Goal: Transaction & Acquisition: Book appointment/travel/reservation

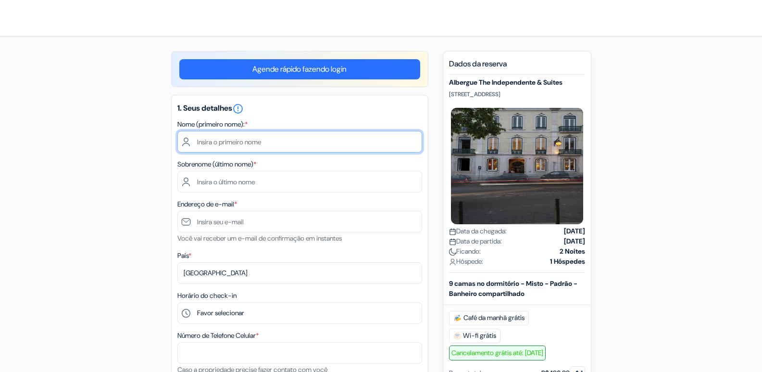
click at [323, 145] on input "text" at bounding box center [299, 142] width 245 height 22
type input "[PERSON_NAME]"
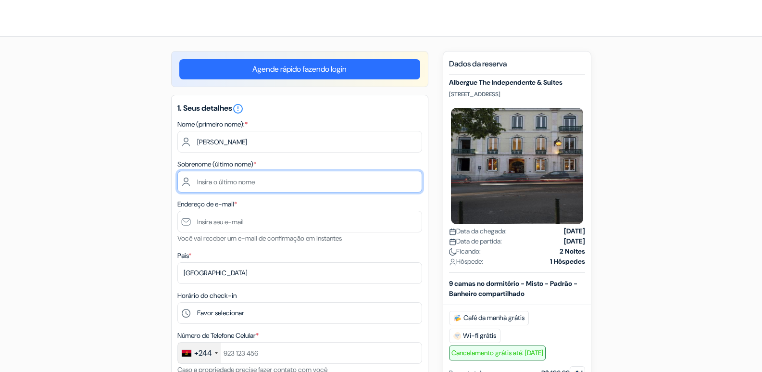
click at [321, 179] on input "text" at bounding box center [299, 182] width 245 height 22
type input "CHIPEIO"
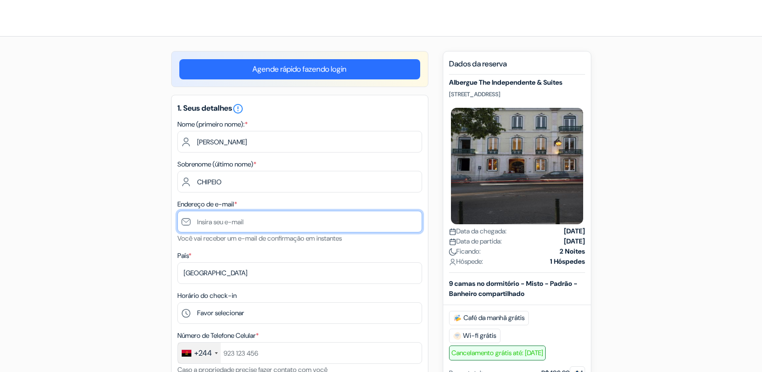
click at [312, 224] on input "text" at bounding box center [299, 222] width 245 height 22
click at [293, 227] on input "text" at bounding box center [299, 222] width 245 height 22
paste input "[EMAIL_ADDRESS][DOMAIN_NAME]"
click at [197, 222] on input "[EMAIL_ADDRESS][DOMAIN_NAME]" at bounding box center [299, 222] width 245 height 22
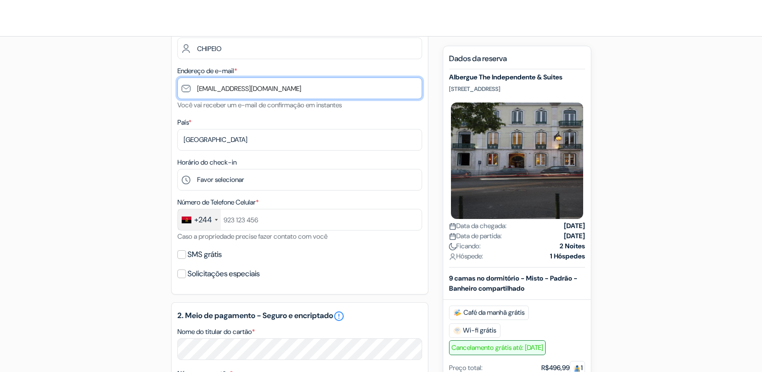
scroll to position [144, 0]
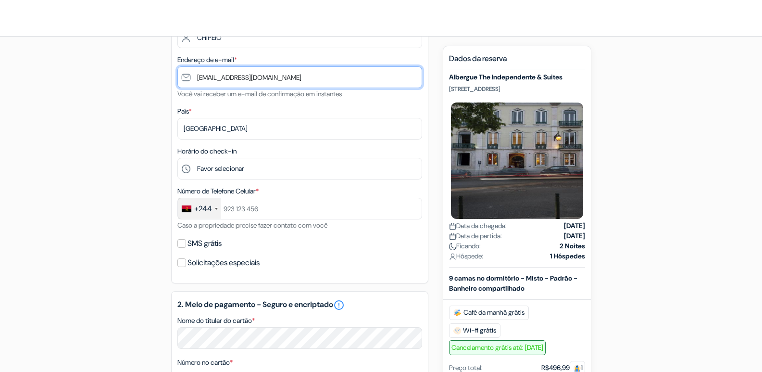
type input "[EMAIL_ADDRESS][DOMAIN_NAME]"
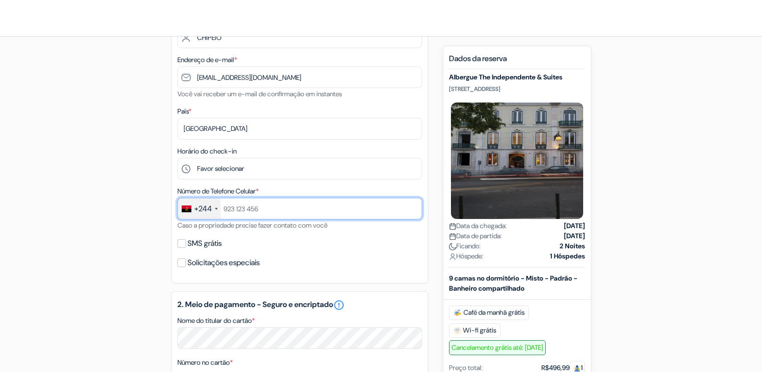
click at [269, 213] on input "text" at bounding box center [299, 209] width 245 height 22
type input "923569847"
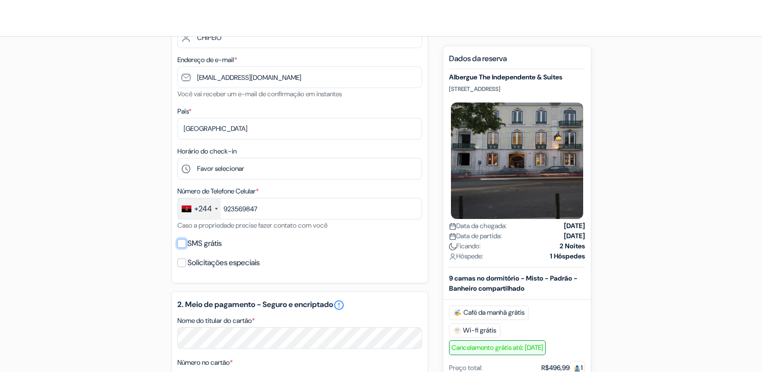
click at [182, 241] on input "SMS grátis" at bounding box center [181, 243] width 9 height 9
checkbox input "true"
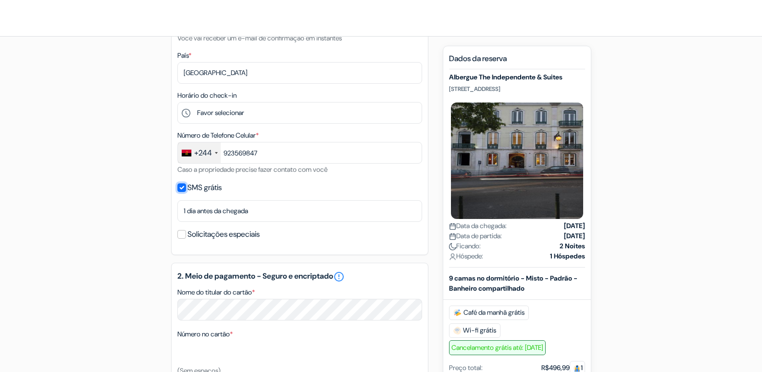
scroll to position [337, 0]
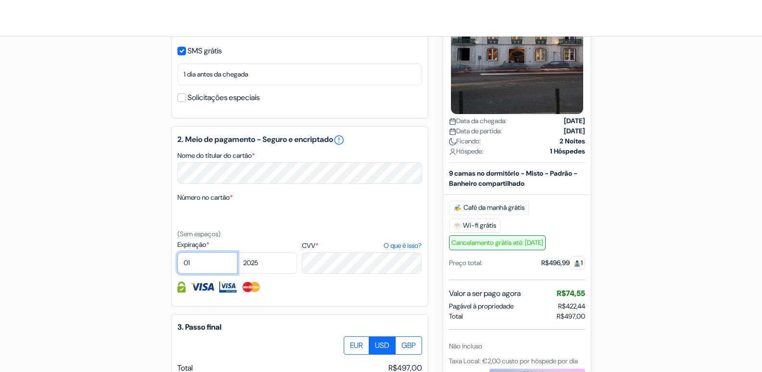
click at [207, 264] on select "01 02 03 04 05 06 07 08 09 10 11 12" at bounding box center [207, 263] width 60 height 22
click at [220, 263] on select "01 02 03 04 05 06 07 08 09 10 11 12" at bounding box center [207, 263] width 60 height 22
select select "11"
click at [275, 266] on select "2025 2026 2027 2028 2029 2030 2031 2032 2033 2034 2035 2036 2037 2038 2039 2040…" at bounding box center [267, 263] width 60 height 22
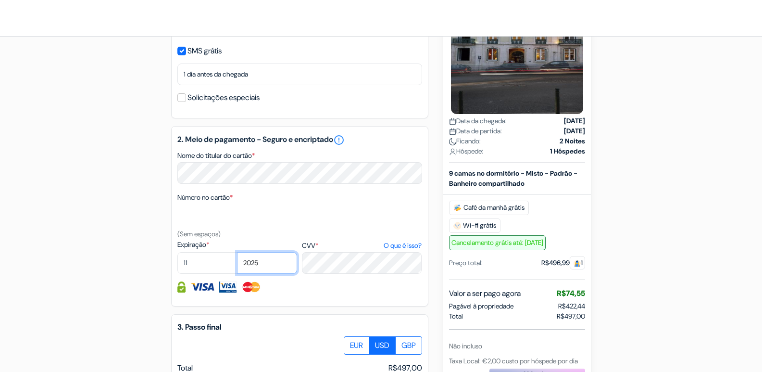
select select "2029"
click at [237, 252] on select "2025 2026 2027 2028 2029 2030 2031 2032 2033 2034 2035 2036 2037 2038 2039 2040…" at bounding box center [267, 263] width 60 height 22
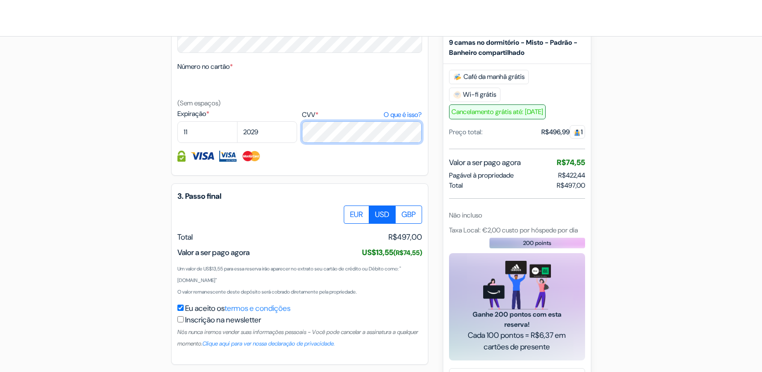
scroll to position [504, 0]
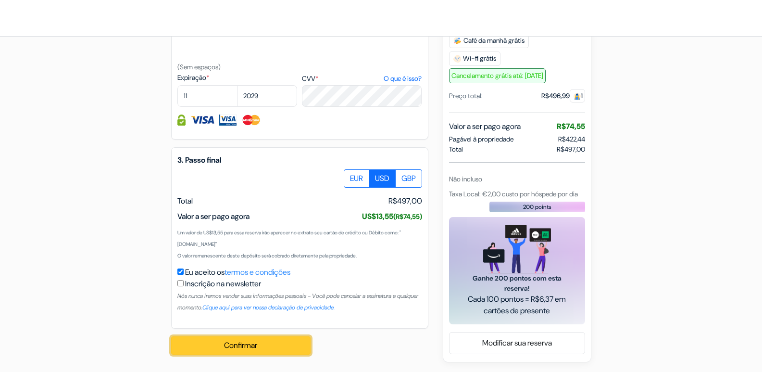
click at [215, 339] on button "Confirmar Loading..." at bounding box center [240, 345] width 139 height 18
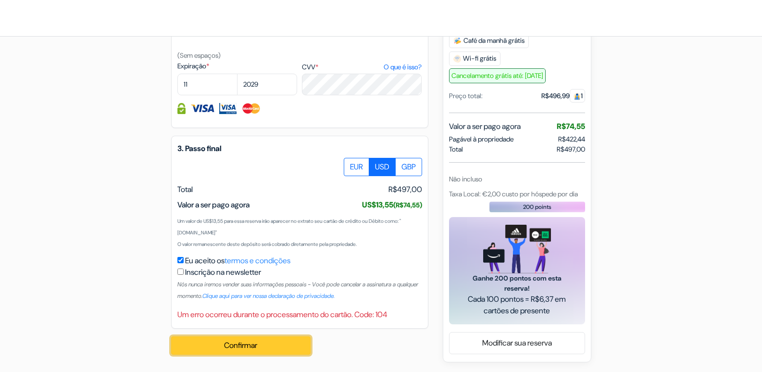
click at [216, 343] on button "Confirmar Loading..." at bounding box center [240, 345] width 139 height 18
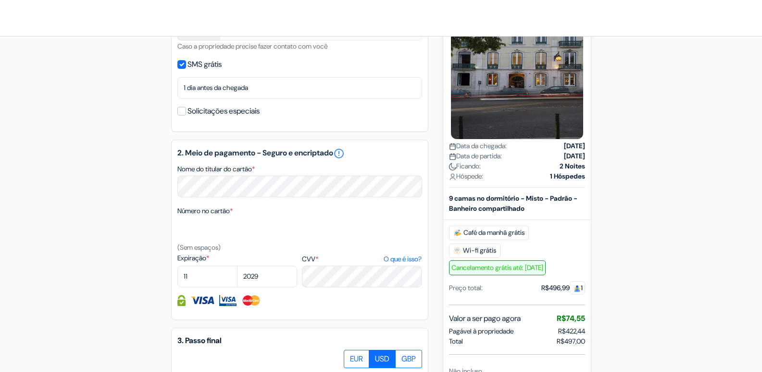
scroll to position [323, 0]
click at [345, 153] on link "error_outline" at bounding box center [339, 154] width 12 height 12
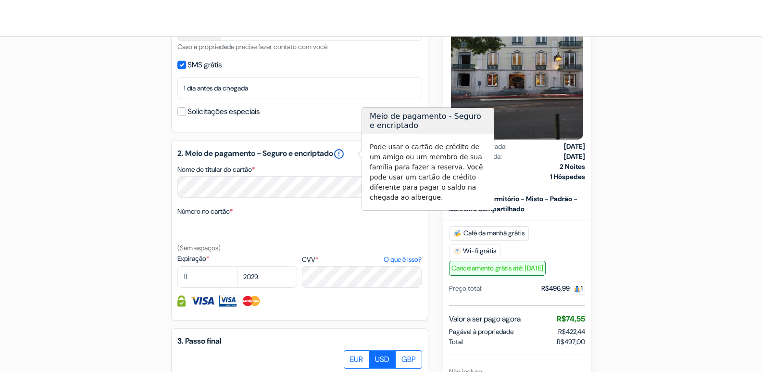
click at [345, 153] on link "error_outline" at bounding box center [339, 154] width 12 height 12
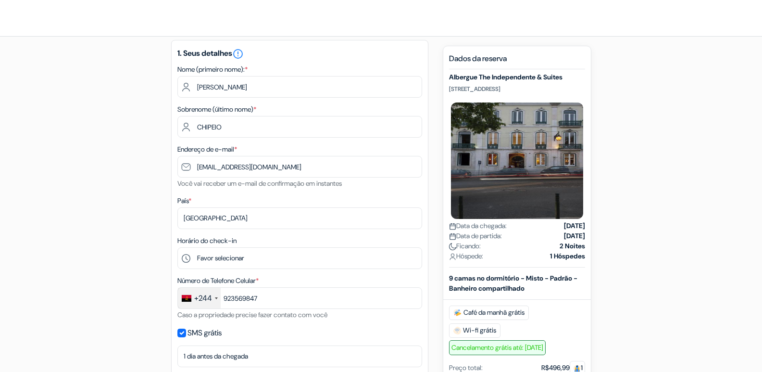
scroll to position [0, 0]
